Goal: Task Accomplishment & Management: Use online tool/utility

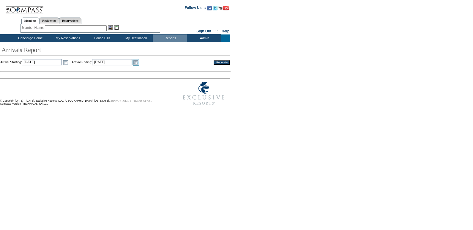
click at [139, 63] on link "Open the calendar popup." at bounding box center [136, 62] width 7 height 7
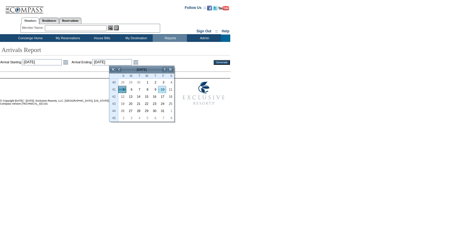
click at [164, 88] on link "10" at bounding box center [162, 89] width 7 height 7
type input "[DATE]"
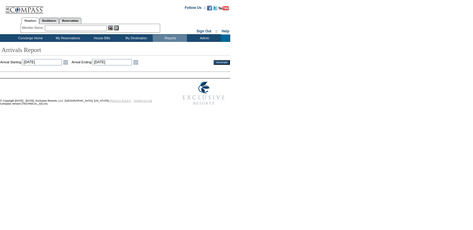
click at [221, 61] on input "Generate" at bounding box center [222, 62] width 16 height 5
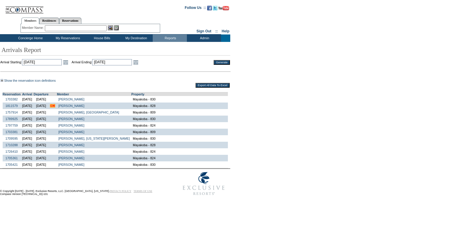
click at [206, 86] on input "Export All Data To Excel" at bounding box center [213, 85] width 34 height 5
click at [273, 89] on div "Show the reservation icon definitions This is the first travel event for this m…" at bounding box center [235, 123] width 471 height 90
click at [139, 63] on link "Open the calendar popup." at bounding box center [136, 62] width 7 height 7
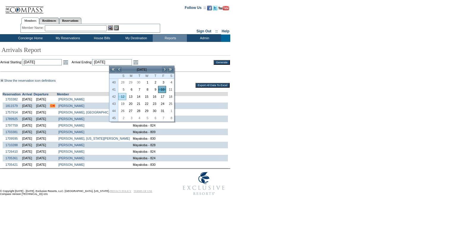
click at [123, 98] on link "12" at bounding box center [122, 96] width 7 height 7
type input "2025-10-12"
type input "10/12/2025"
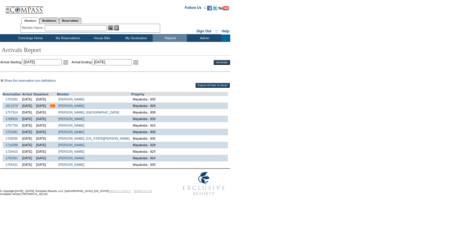
click at [222, 63] on input "Generate" at bounding box center [222, 62] width 16 height 5
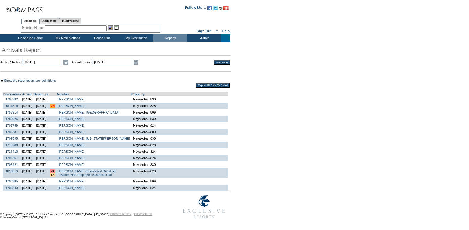
drag, startPoint x: 207, startPoint y: 87, endPoint x: 204, endPoint y: 84, distance: 3.8
click at [207, 87] on input "Export All Data To Excel" at bounding box center [213, 85] width 34 height 5
click at [274, 88] on div "Show the reservation icon definitions This is the first travel event for this m…" at bounding box center [233, 135] width 467 height 114
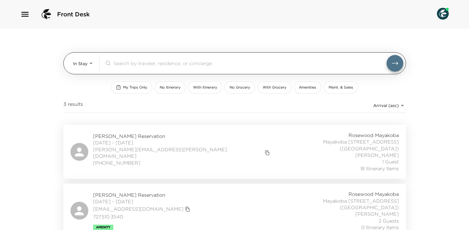
click at [93, 61] on body "Front Desk In Stay In-Stay ​ My Trips Only No Itinerary With Itinerary No Groce…" at bounding box center [234, 115] width 469 height 230
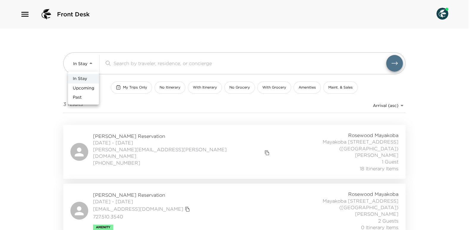
click at [84, 87] on span "Upcoming" at bounding box center [83, 88] width 21 height 6
type input "Upcoming"
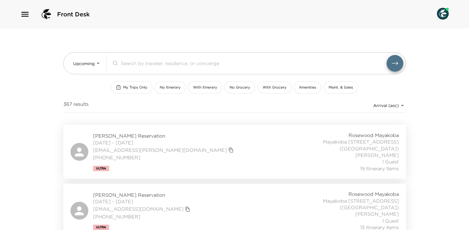
click at [138, 63] on input "search" at bounding box center [254, 63] width 266 height 7
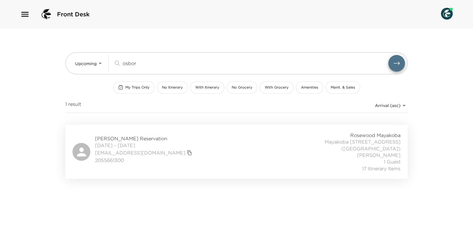
type input "osbor"
click at [127, 136] on span "Rayne Osborn Reservation" at bounding box center [144, 138] width 99 height 7
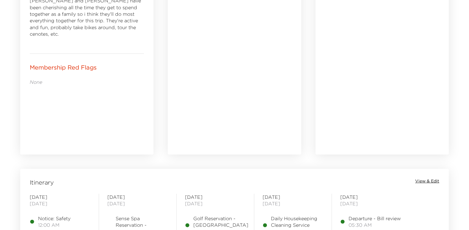
scroll to position [416, 0]
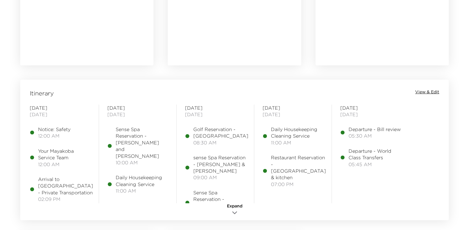
click at [430, 91] on span "View & Edit" at bounding box center [427, 92] width 24 height 6
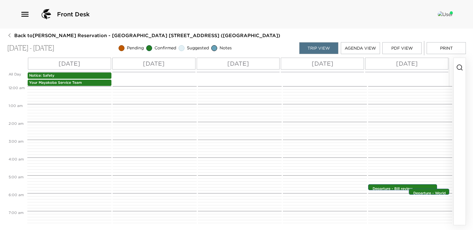
scroll to position [152, 0]
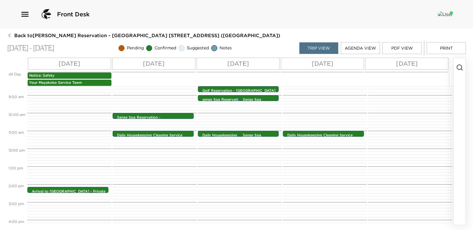
click at [75, 64] on p "[DATE]" at bounding box center [70, 63] width 22 height 9
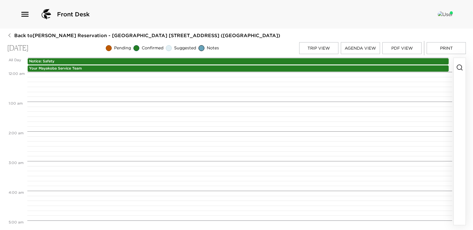
scroll to position [421, 0]
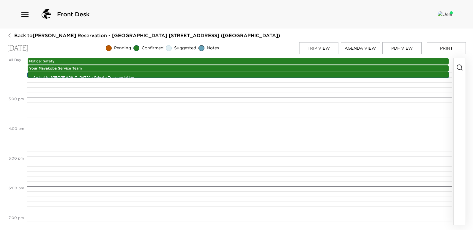
click at [461, 68] on icon "button" at bounding box center [460, 67] width 7 height 7
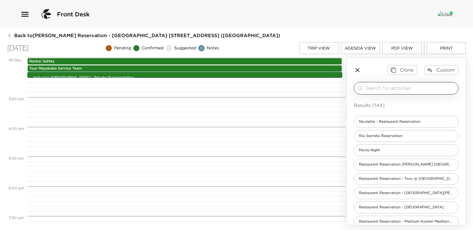
click at [397, 87] on input "search" at bounding box center [411, 88] width 90 height 7
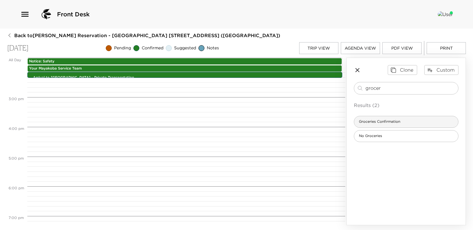
type input "grocer"
click at [381, 122] on span "Groceries Confirmation" at bounding box center [379, 121] width 51 height 5
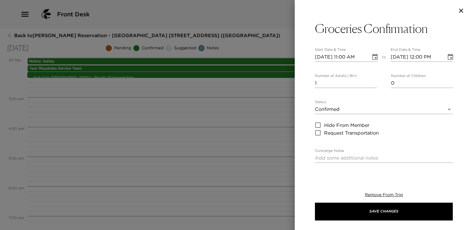
type textarea "I am in receipt of your grocery request. Your order will be stocked in your res…"
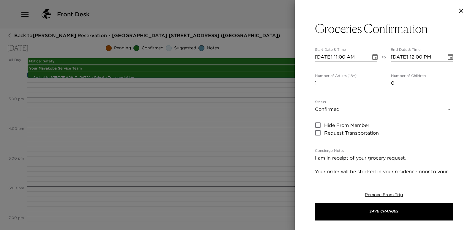
type input "0"
click at [373, 85] on input "0" at bounding box center [346, 84] width 62 height 10
click at [347, 57] on input "[DATE] 11:00 AM" at bounding box center [341, 57] width 52 height 10
type input "[DATE] 04:00 PM"
type input "[DATE] 05:00 PM"
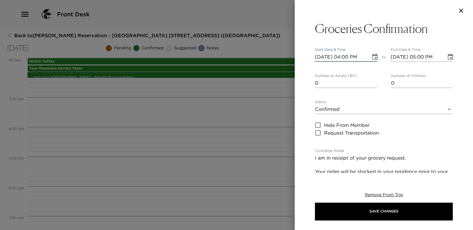
type input "[DATE] 04:00 PM"
click at [421, 59] on input "[DATE] 05:00 PM" at bounding box center [417, 57] width 52 height 10
click at [421, 59] on input "[DATE] 07:00 PM" at bounding box center [417, 57] width 52 height 10
type input "[DATE] 04:00 PM"
click at [462, 76] on div "Groceries Confirmation Start Date & Time [DATE] 04:00 PM to End Date & Time [DA…" at bounding box center [384, 97] width 178 height 152
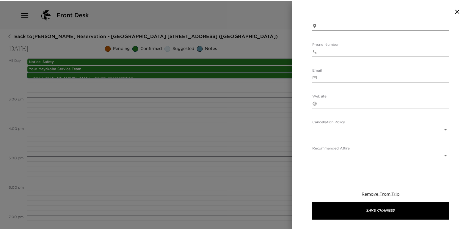
scroll to position [281, 0]
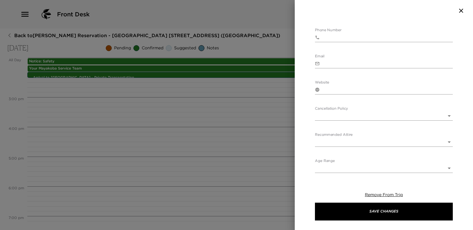
click at [444, 115] on body "Front Desk Back to [PERSON_NAME][GEOGRAPHIC_DATA] - [GEOGRAPHIC_DATA] [GEOGRAPH…" at bounding box center [236, 115] width 473 height 230
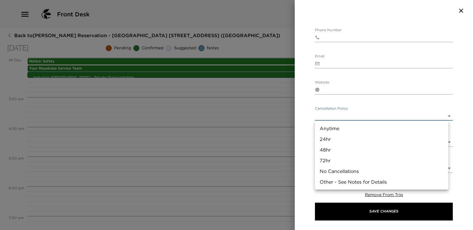
click at [321, 139] on li "24hr" at bounding box center [382, 139] width 134 height 11
type input "24hr"
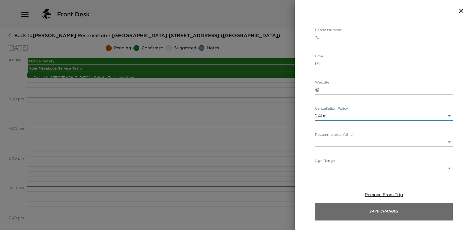
click at [371, 215] on button "Save Changes" at bounding box center [384, 212] width 138 height 18
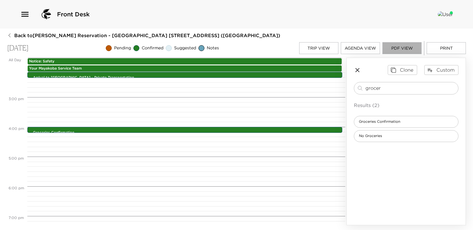
click at [400, 50] on button "PDF View" at bounding box center [402, 48] width 39 height 12
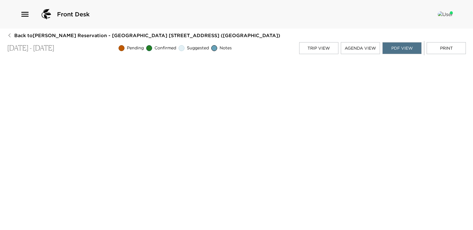
click at [26, 17] on icon "button" at bounding box center [24, 14] width 7 height 5
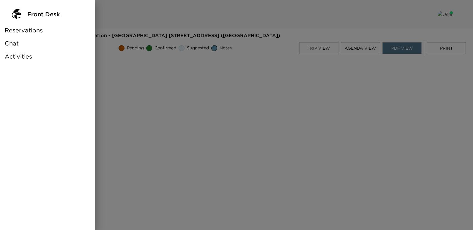
drag, startPoint x: 37, startPoint y: 32, endPoint x: 57, endPoint y: 23, distance: 22.1
click at [37, 32] on span "Reservations" at bounding box center [24, 30] width 38 height 8
